Goal: Information Seeking & Learning: Check status

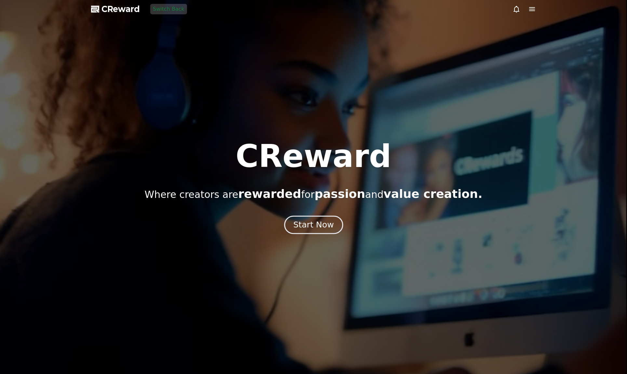
click at [294, 235] on div at bounding box center [313, 187] width 627 height 374
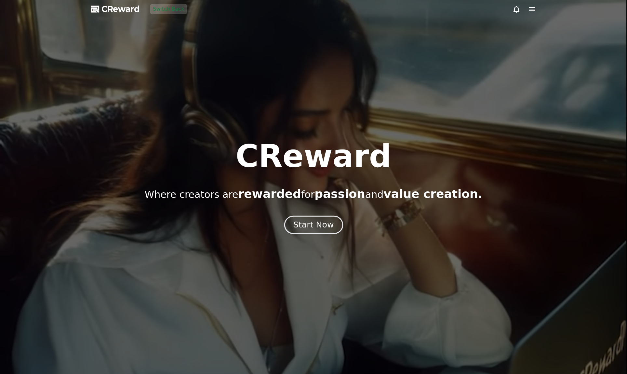
click at [297, 228] on div "Start Now" at bounding box center [313, 225] width 40 height 11
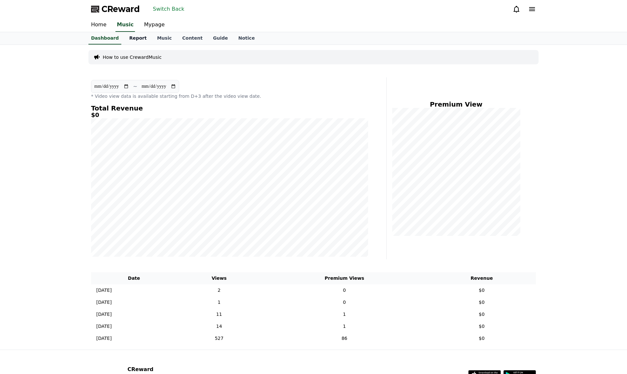
click at [135, 36] on link "Report" at bounding box center [138, 38] width 28 height 12
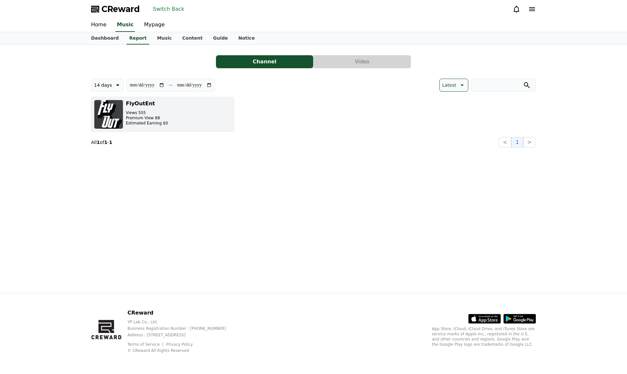
click at [204, 112] on button "FlyOutEnt Views 555 Premium View 88 Estimated Earning $0" at bounding box center [162, 114] width 143 height 35
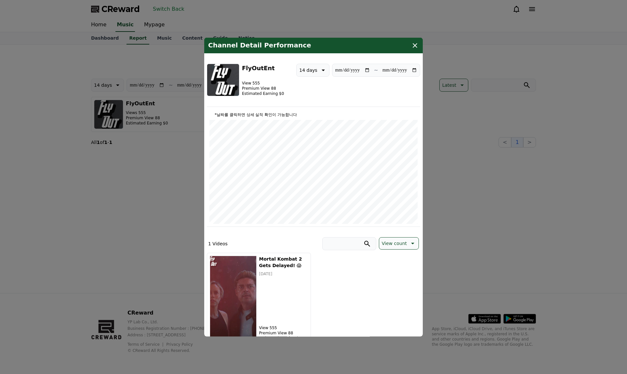
click at [231, 96] on div "**********" at bounding box center [313, 84] width 213 height 43
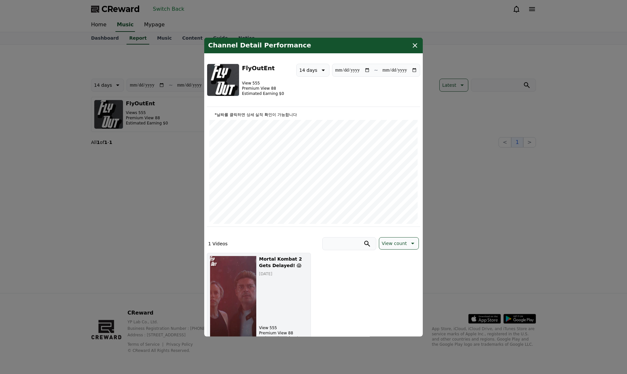
click at [235, 288] on img "modal" at bounding box center [233, 298] width 47 height 85
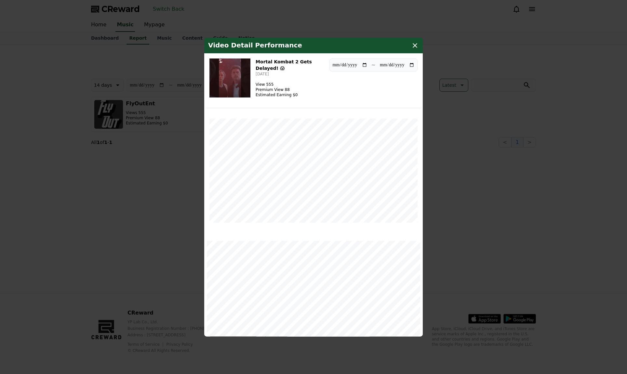
click at [242, 83] on img "modal" at bounding box center [230, 77] width 41 height 39
click at [415, 47] on icon "modal" at bounding box center [415, 45] width 8 height 8
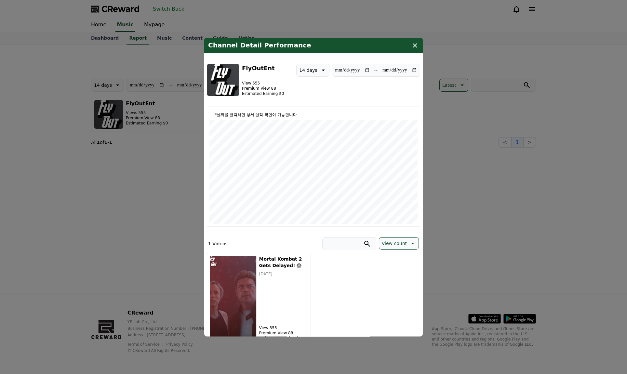
click at [155, 189] on button "close modal" at bounding box center [313, 187] width 627 height 374
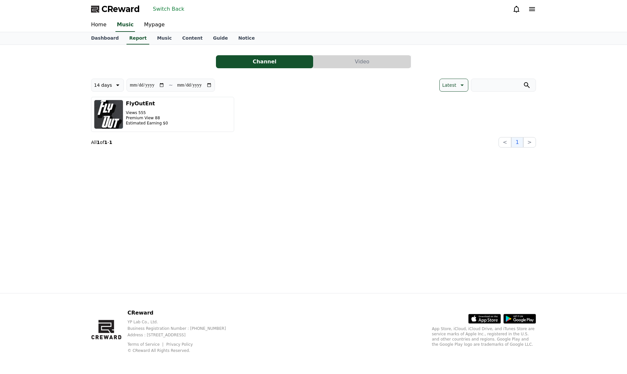
click at [169, 8] on button "Switch Back" at bounding box center [168, 9] width 37 height 10
